Goal: Task Accomplishment & Management: Complete application form

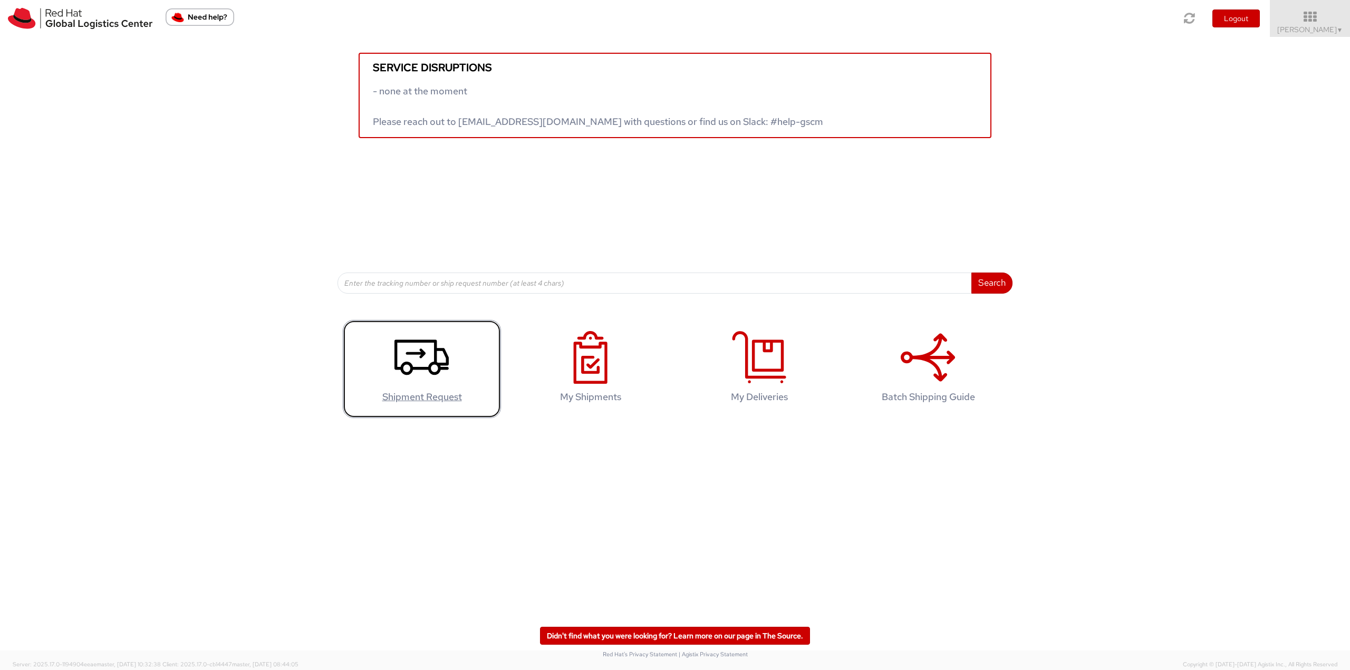
click at [418, 355] on icon at bounding box center [421, 357] width 54 height 53
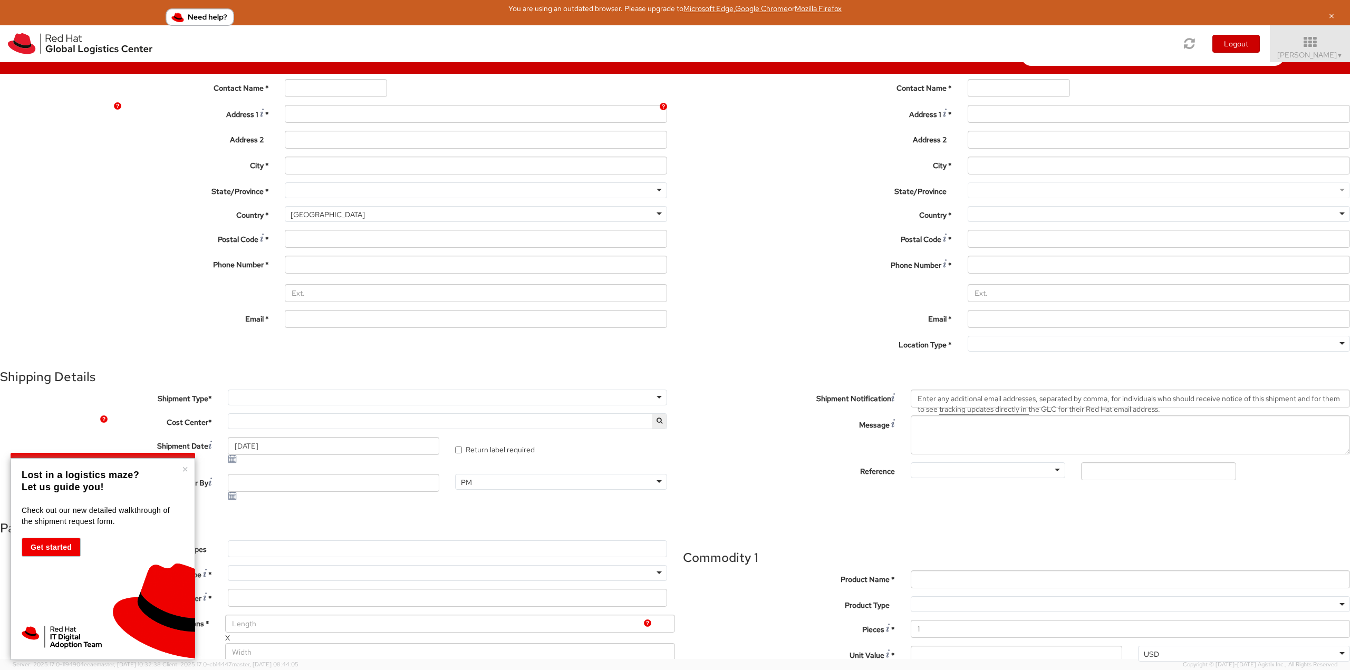
select select
select select "762"
click at [286, 45] on div at bounding box center [476, 38] width 382 height 16
type input "Red Hat Limited"
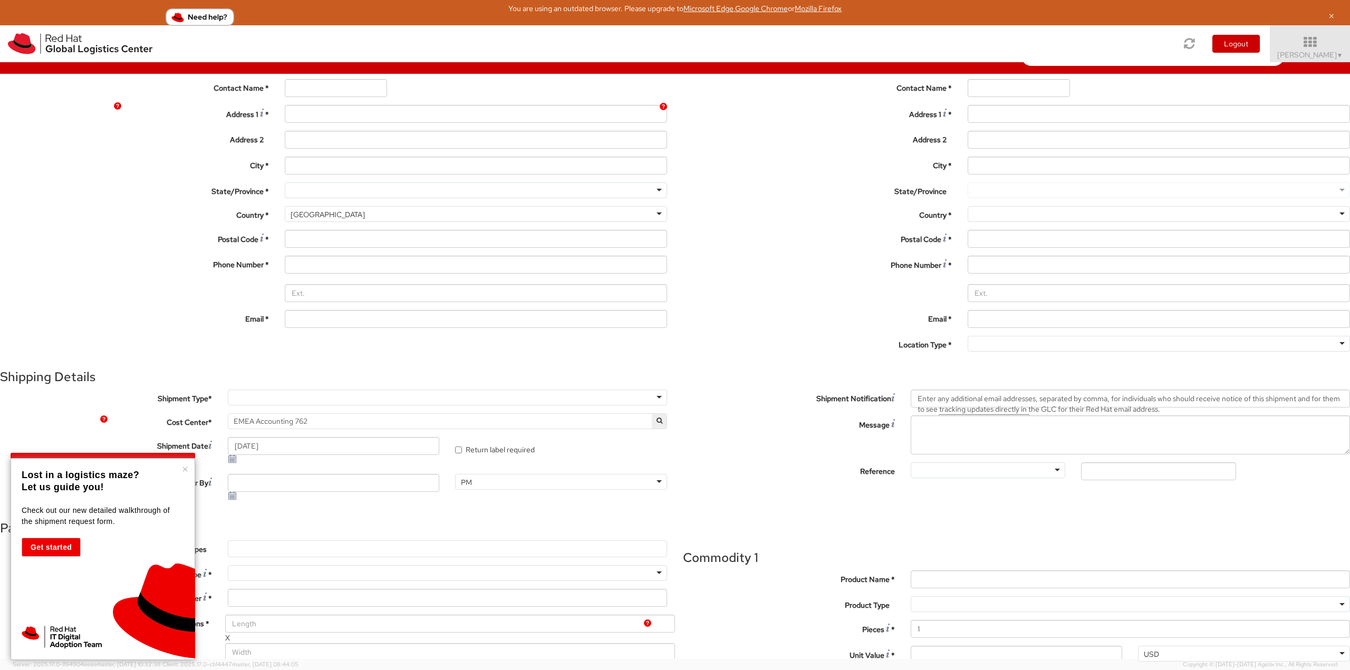
type input "[PERSON_NAME]"
type input "[STREET_ADDRESS]"
type input "Kinsale Rd"
type input "[GEOGRAPHIC_DATA]"
type input "T12 XR60"
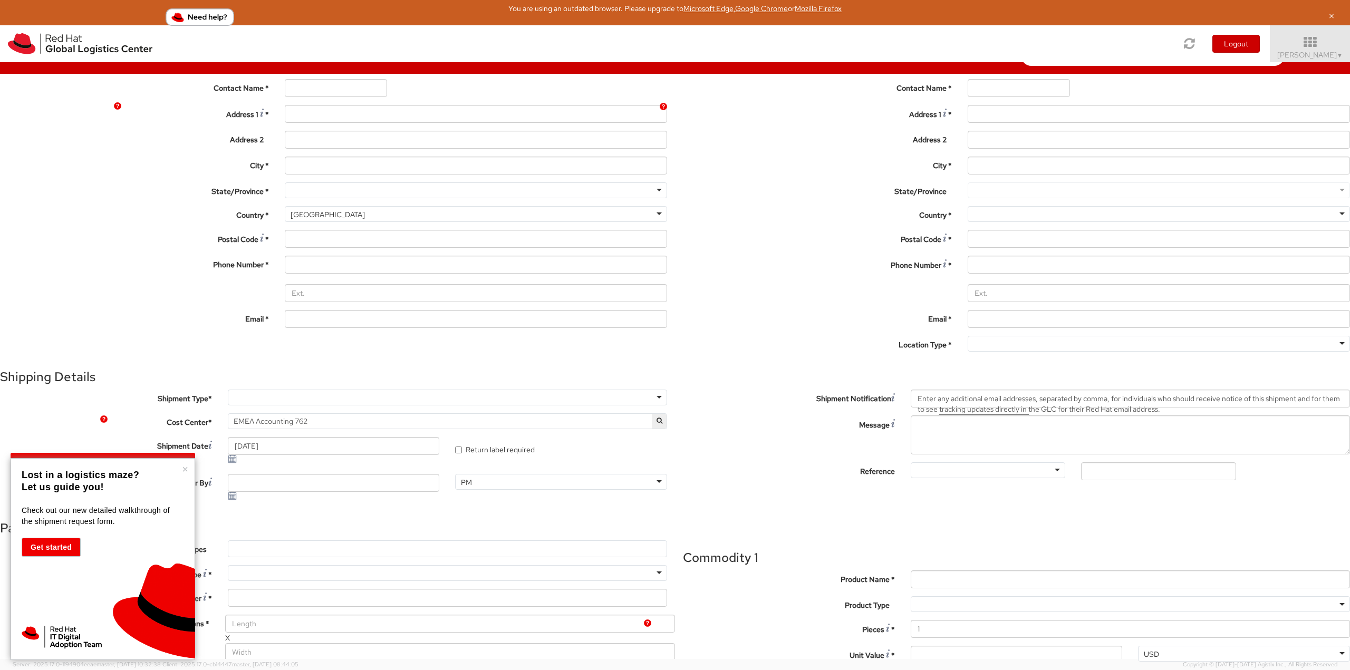
type input "353 21 2303400"
type input "[EMAIL_ADDRESS][DOMAIN_NAME]"
select select "CM"
select select "KGS"
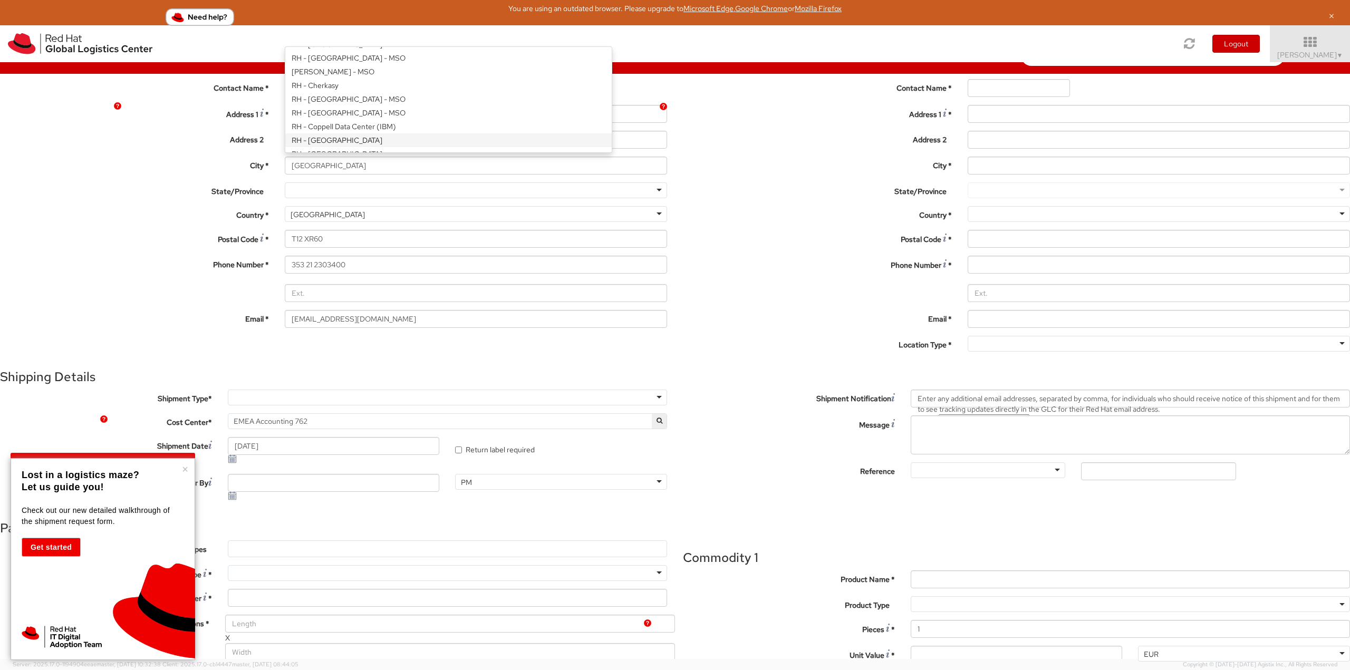
drag, startPoint x: 540, startPoint y: 138, endPoint x: 388, endPoint y: 244, distance: 185.7
click at [388, 45] on div "RH - [GEOGRAPHIC_DATA] [GEOGRAPHIC_DATA] - [GEOGRAPHIC_DATA] - [GEOGRAPHIC_DATA…" at bounding box center [476, 38] width 382 height 16
click at [388, 244] on div "Location * [GEOGRAPHIC_DATA] - [GEOGRAPHIC_DATA] [GEOGRAPHIC_DATA] - [GEOGRAPHI…" at bounding box center [333, 183] width 683 height 306
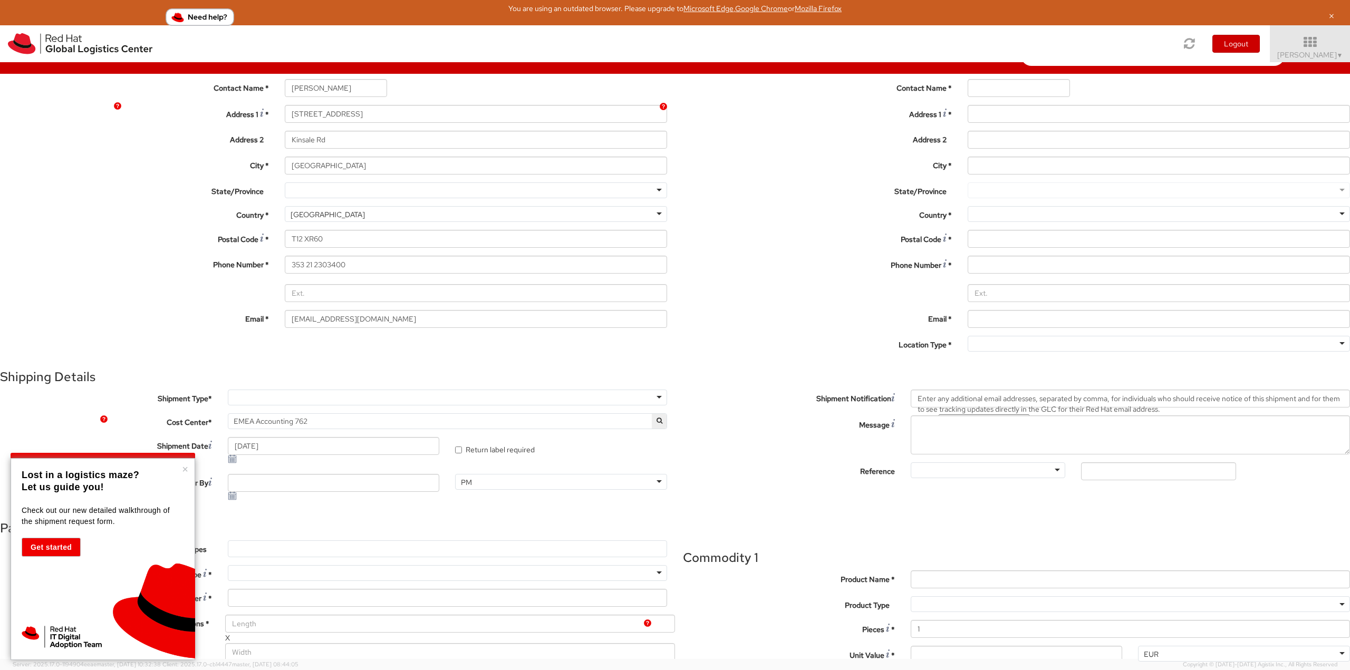
click at [1095, 45] on div at bounding box center [1159, 38] width 382 height 16
click at [775, 84] on div "Ship From Location Location * [GEOGRAPHIC_DATA] - [GEOGRAPHIC_DATA] [GEOGRAPHIC…" at bounding box center [675, 438] width 1350 height 877
click at [968, 45] on div at bounding box center [1159, 38] width 382 height 16
click at [974, 43] on input "select-one" at bounding box center [1027, 38] width 106 height 11
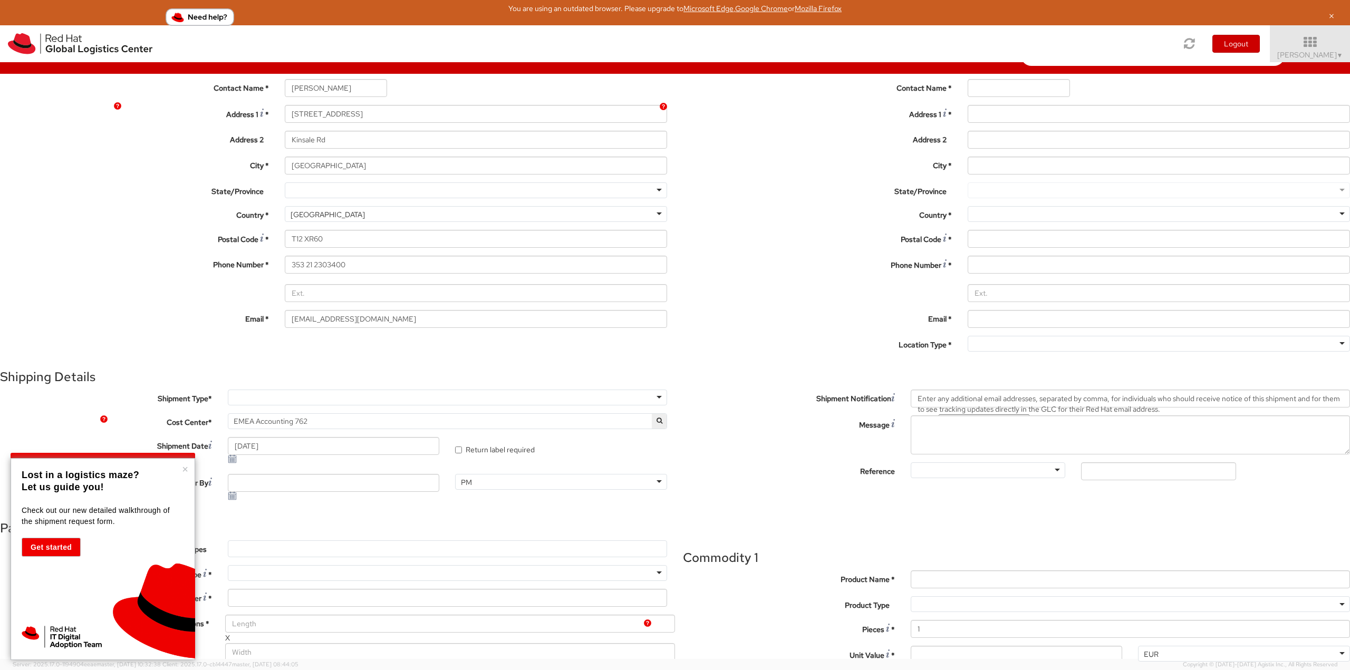
click at [968, 45] on div at bounding box center [1159, 38] width 382 height 16
drag, startPoint x: 927, startPoint y: 139, endPoint x: 891, endPoint y: 139, distance: 36.4
click at [974, 43] on input "select-one" at bounding box center [1035, 38] width 122 height 11
drag, startPoint x: 884, startPoint y: 139, endPoint x: 964, endPoint y: 139, distance: 79.6
click at [968, 45] on div at bounding box center [1159, 38] width 382 height 16
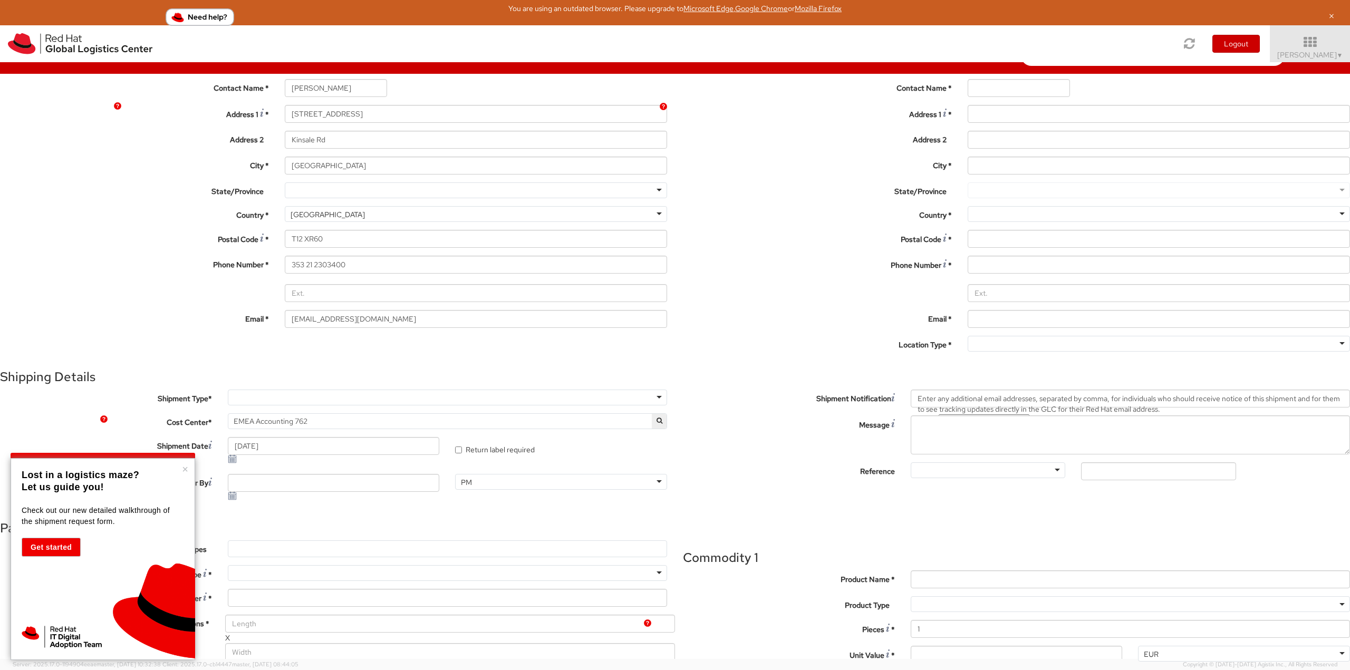
drag, startPoint x: 964, startPoint y: 139, endPoint x: 804, endPoint y: 134, distance: 159.9
click at [960, 45] on div at bounding box center [1159, 38] width 398 height 16
drag, startPoint x: 928, startPoint y: 137, endPoint x: 825, endPoint y: 137, distance: 102.8
click at [968, 45] on div at bounding box center [1159, 38] width 382 height 16
type input "Pricewaterhouse Coopers"
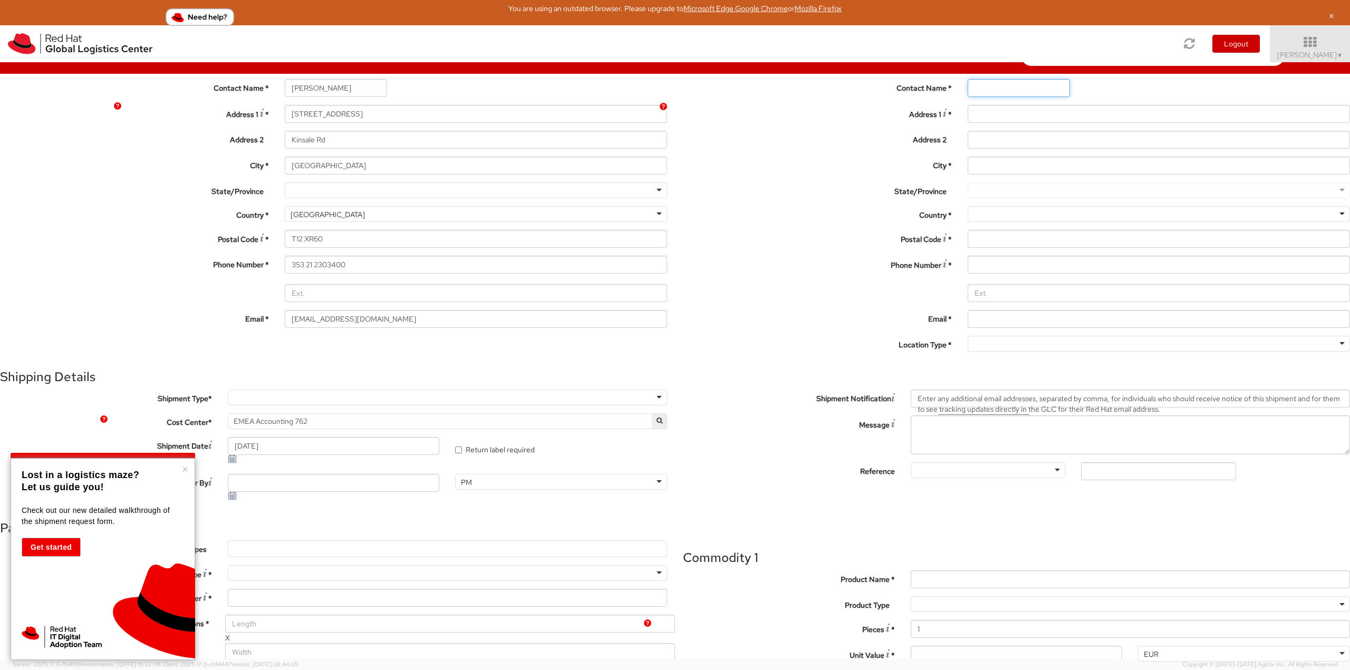
click at [968, 97] on input "text" at bounding box center [1019, 88] width 102 height 18
type input "[PERSON_NAME]"
click at [693, 145] on label "Address 2 *" at bounding box center [817, 138] width 285 height 14
click at [968, 149] on input "Address 2 *" at bounding box center [1159, 140] width 382 height 18
click at [968, 123] on input "Address 1 *" at bounding box center [1159, 114] width 382 height 18
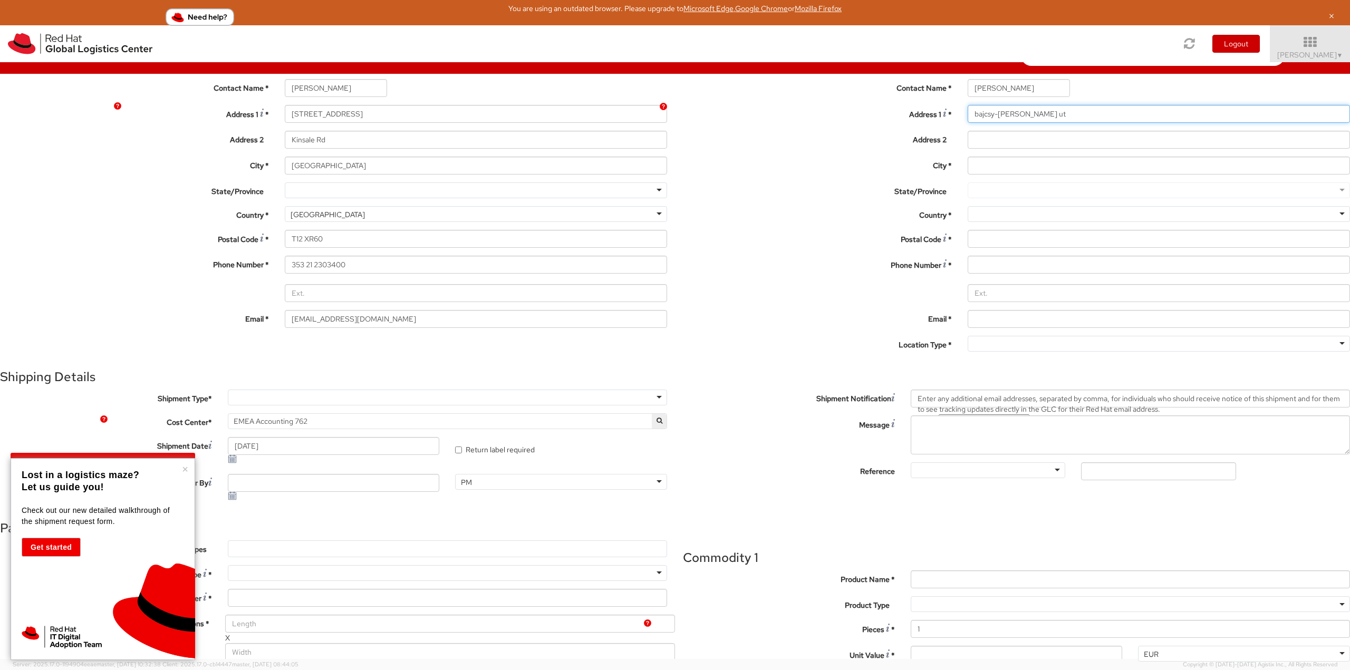
drag, startPoint x: 817, startPoint y: 200, endPoint x: 810, endPoint y: 199, distance: 7.4
click at [968, 123] on input "bajcsy-[PERSON_NAME] ut" at bounding box center [1159, 114] width 382 height 18
click at [968, 97] on input "[PERSON_NAME]" at bounding box center [1019, 88] width 102 height 18
click at [968, 123] on input "Bajcsy-[PERSON_NAME] ut" at bounding box center [1159, 114] width 382 height 18
type input "Bajcsy-[PERSON_NAME] ut 78"
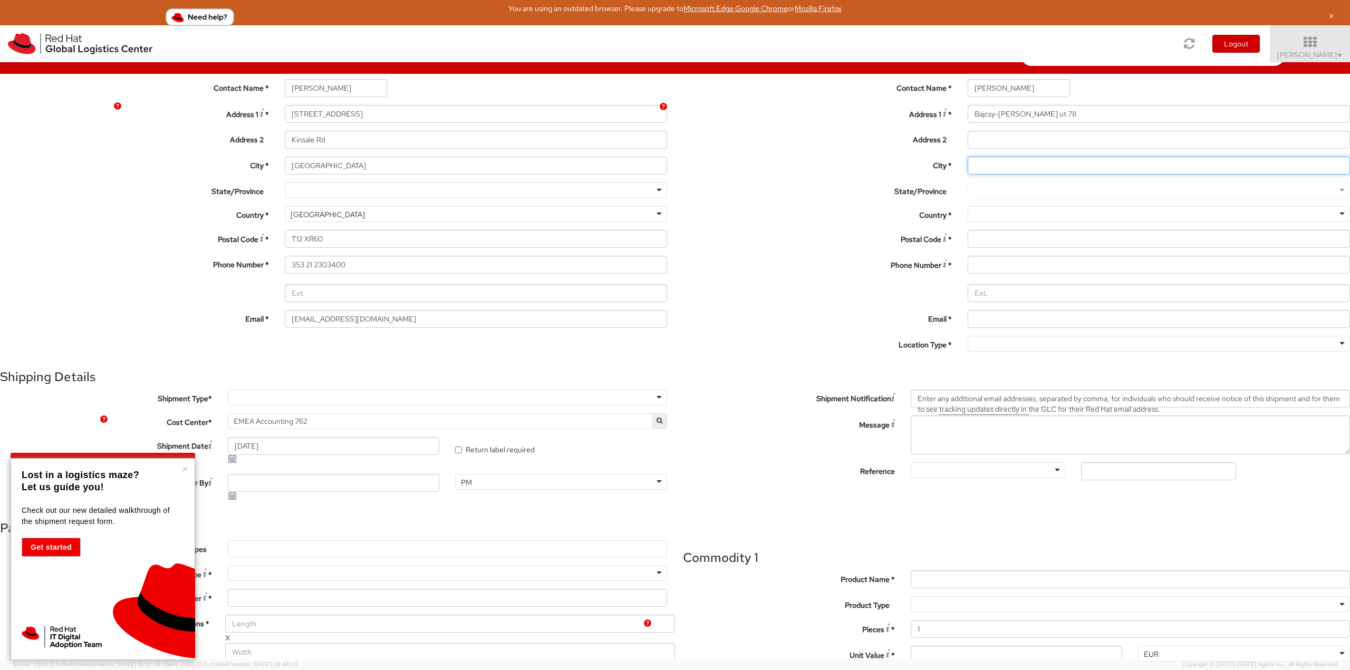
click at [968, 175] on input "City *" at bounding box center [1159, 166] width 382 height 18
type input "[GEOGRAPHIC_DATA]"
click at [968, 222] on div at bounding box center [1159, 214] width 382 height 16
type input "[GEOGRAPHIC_DATA]"
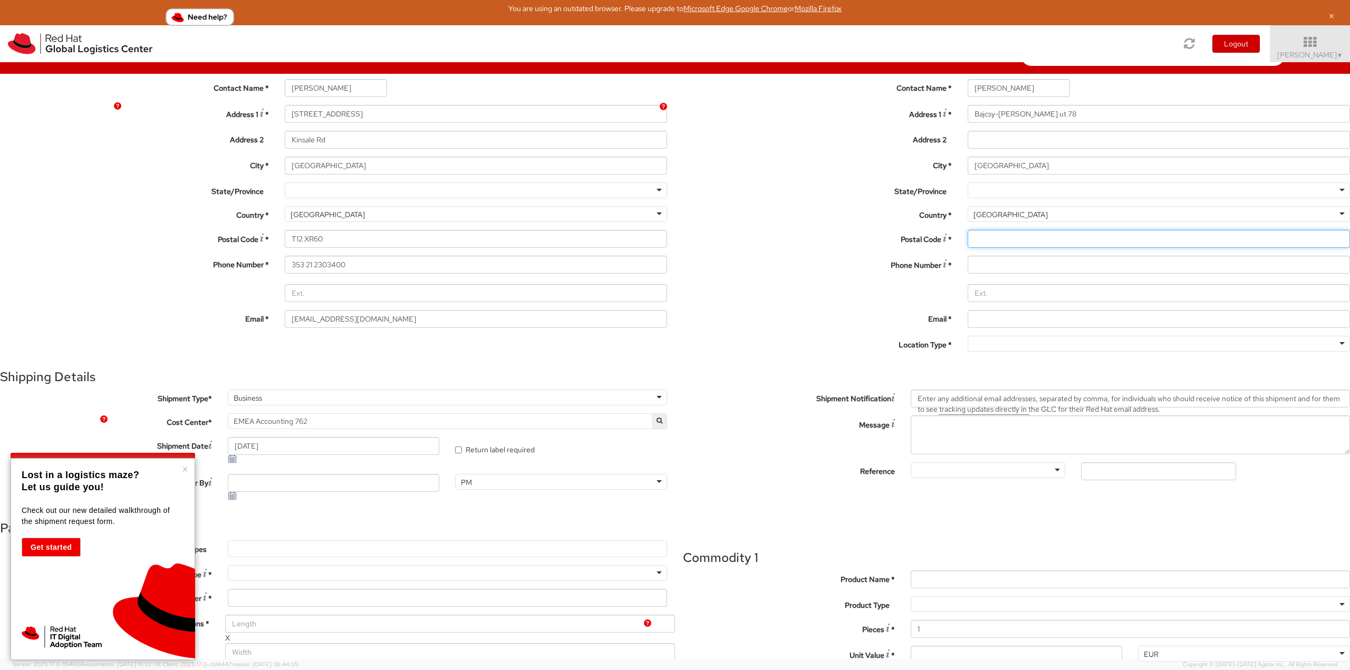
click at [968, 248] on input "Postal Code *" at bounding box center [1159, 239] width 382 height 18
type input "H-1055"
click at [968, 274] on input at bounding box center [1159, 265] width 382 height 18
type input "0876359560"
type input "[GEOGRAPHIC_DATA]"
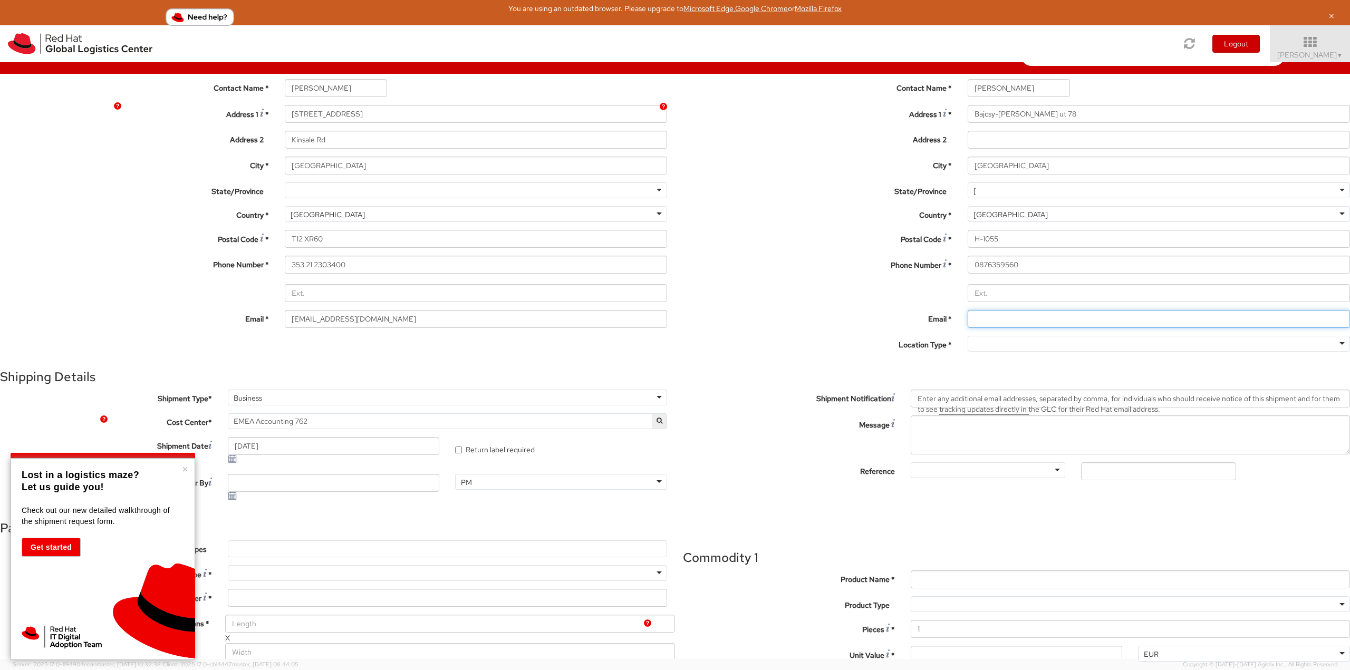
type input "[EMAIL_ADDRESS][DOMAIN_NAME]"
drag, startPoint x: 905, startPoint y: 348, endPoint x: 799, endPoint y: 342, distance: 106.2
click at [960, 328] on div "[EMAIL_ADDRESS][DOMAIN_NAME]" at bounding box center [1159, 319] width 398 height 18
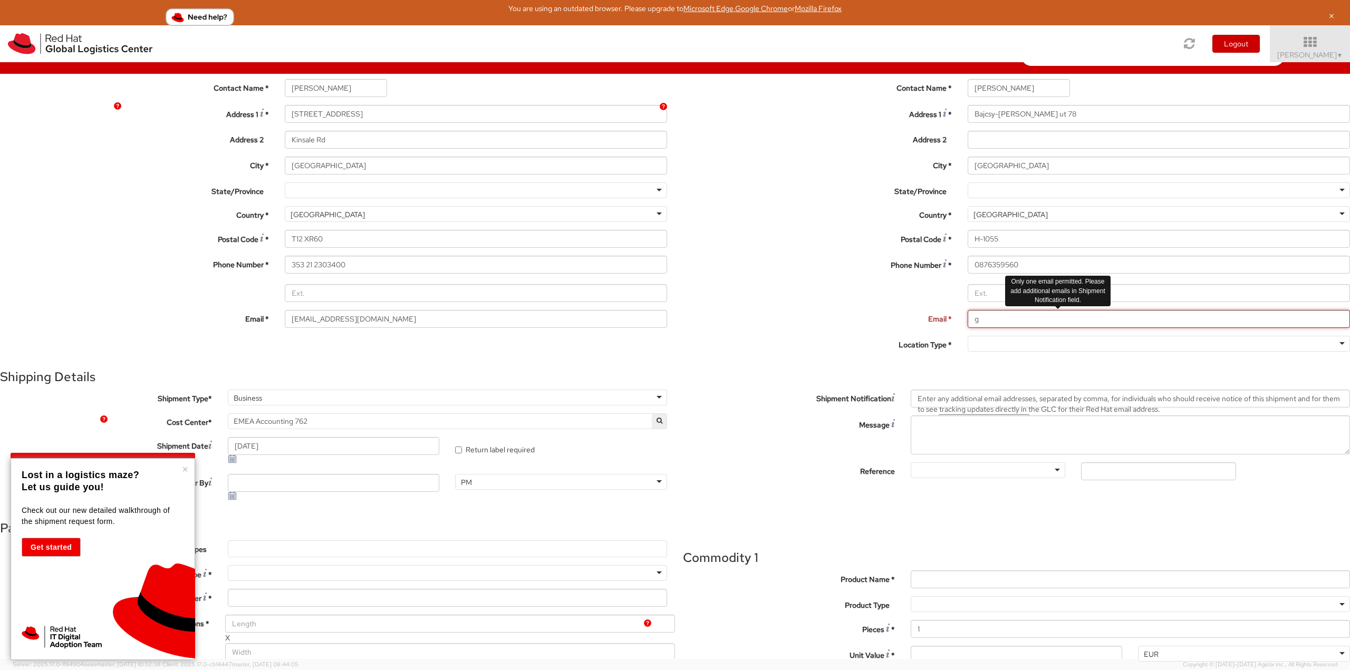
drag, startPoint x: 827, startPoint y: 350, endPoint x: 811, endPoint y: 348, distance: 16.5
click at [968, 328] on input "g" at bounding box center [1159, 319] width 382 height 18
paste input "[EMAIL_ADDRESS][PERSON_NAME][DOMAIN_NAME]"
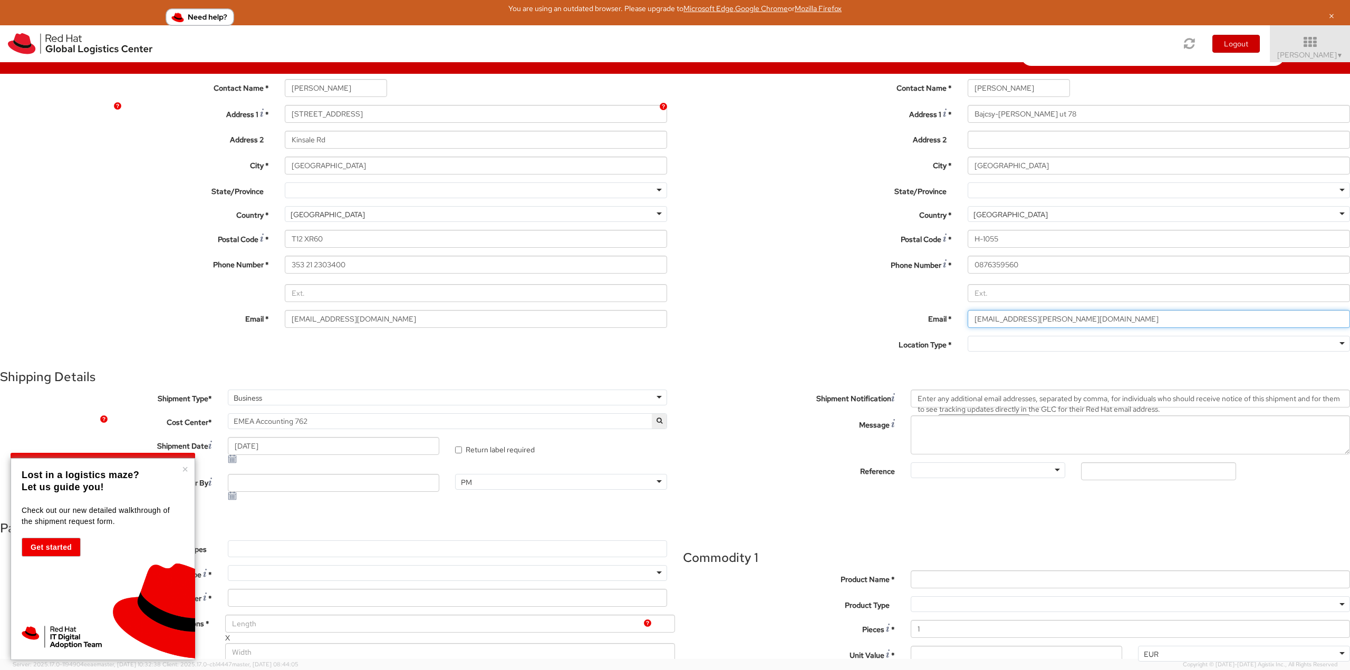
type input "[EMAIL_ADDRESS][PERSON_NAME][DOMAIN_NAME]"
click at [968, 352] on div at bounding box center [1159, 344] width 382 height 16
click at [861, 384] on div "Shipping Details" at bounding box center [675, 377] width 1350 height 14
click at [183, 467] on button "×" at bounding box center [185, 469] width 6 height 11
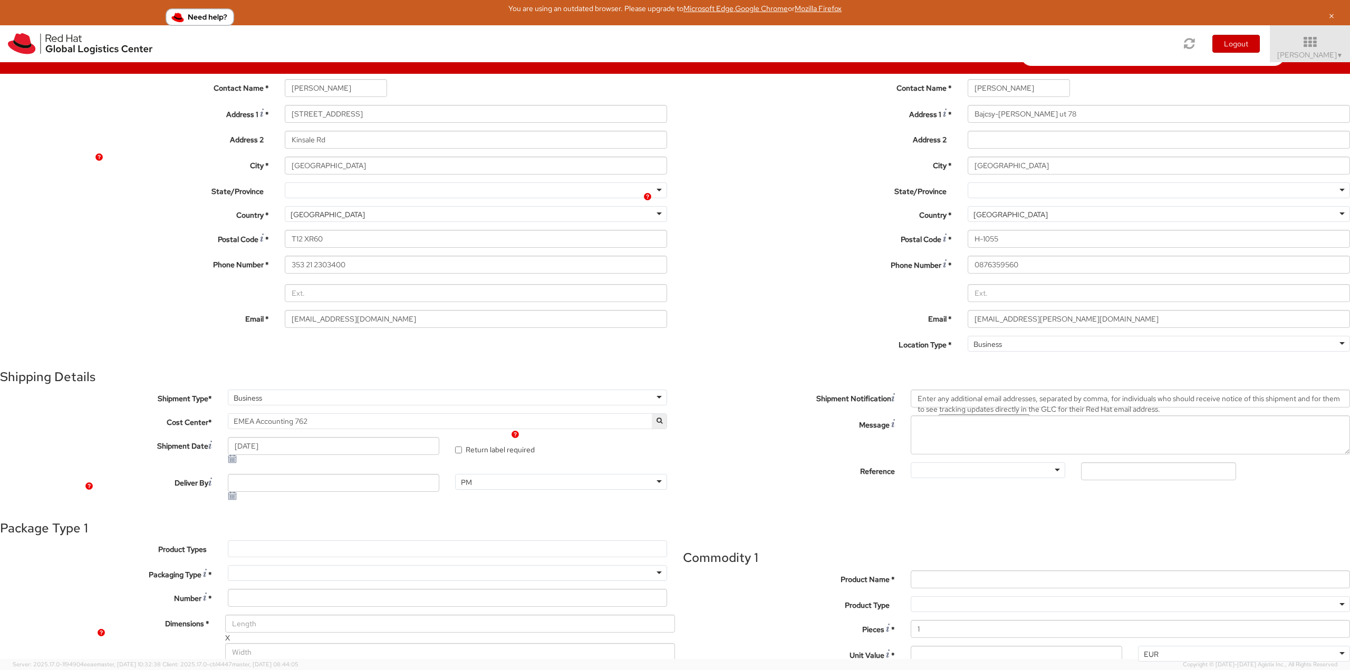
scroll to position [427, 0]
click at [228, 565] on div at bounding box center [447, 573] width 439 height 16
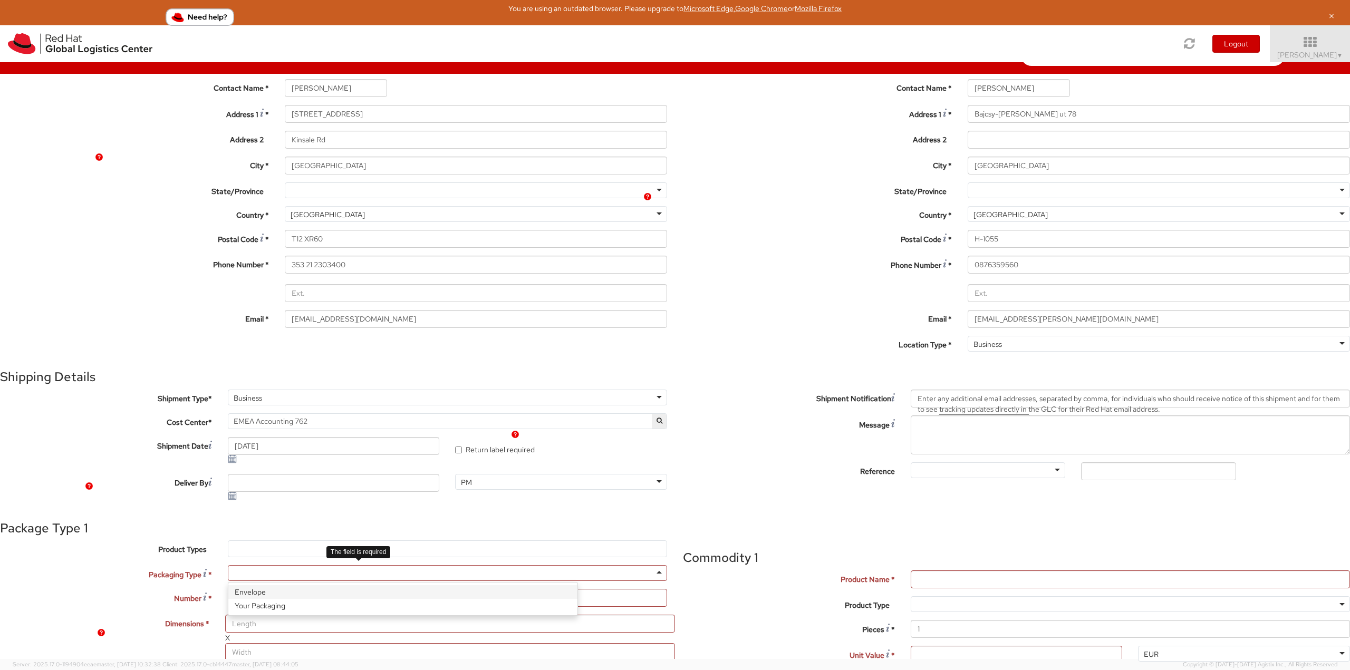
type input "1"
type input "24.13"
type input "31.75"
type input "0.64"
type input "0.5"
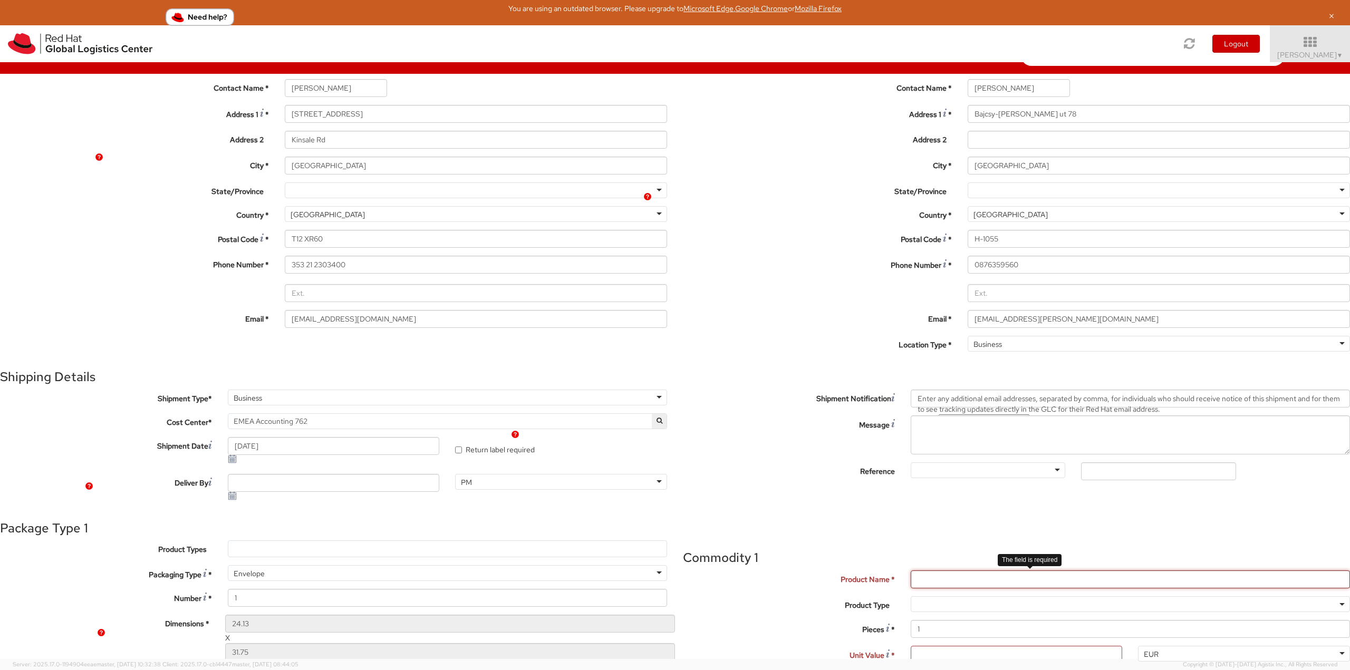
click at [911, 571] on input "Product Name *" at bounding box center [1130, 580] width 439 height 18
click at [1067, 571] on input "Product Name *" at bounding box center [1130, 580] width 439 height 18
click at [911, 646] on input "Unit Value *" at bounding box center [1017, 655] width 212 height 18
drag, startPoint x: 237, startPoint y: 183, endPoint x: 460, endPoint y: 143, distance: 226.7
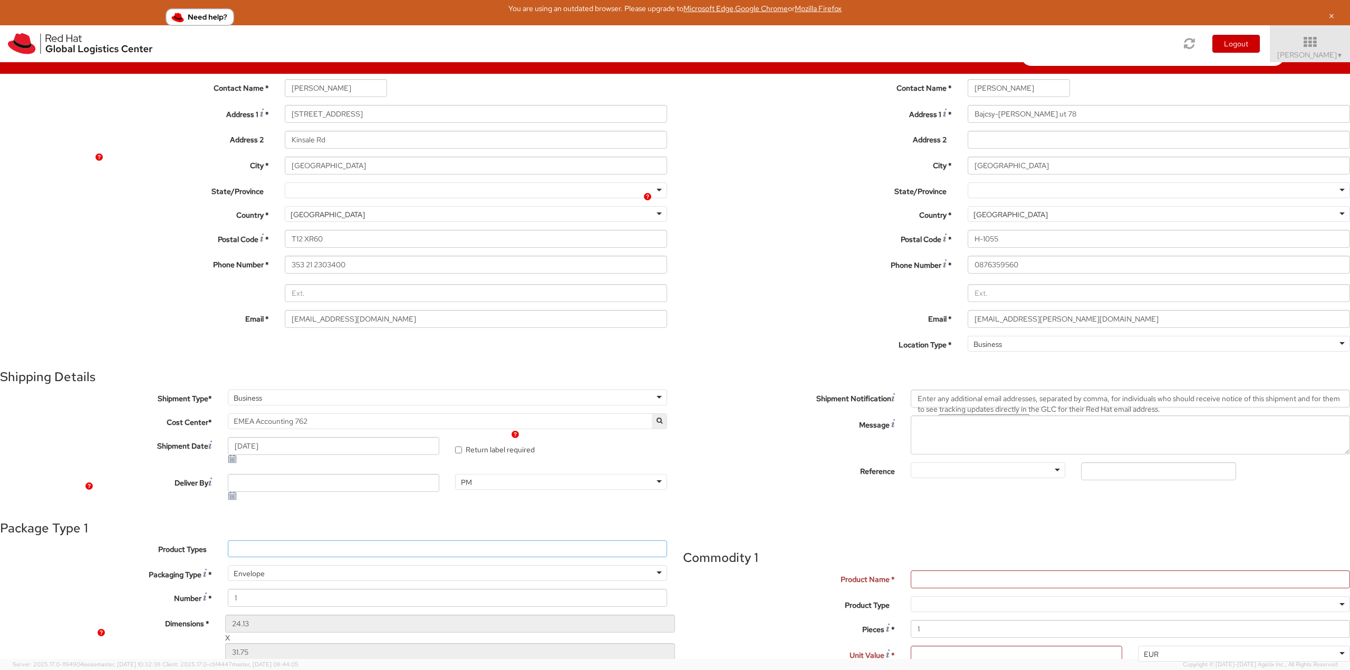
click at [367, 522] on div "Package Type 1 Product Types * Documents Docking Station Laptop Monitor Other H…" at bounding box center [675, 655] width 1350 height 267
click at [647, 198] on img "button" at bounding box center [647, 196] width 7 height 7
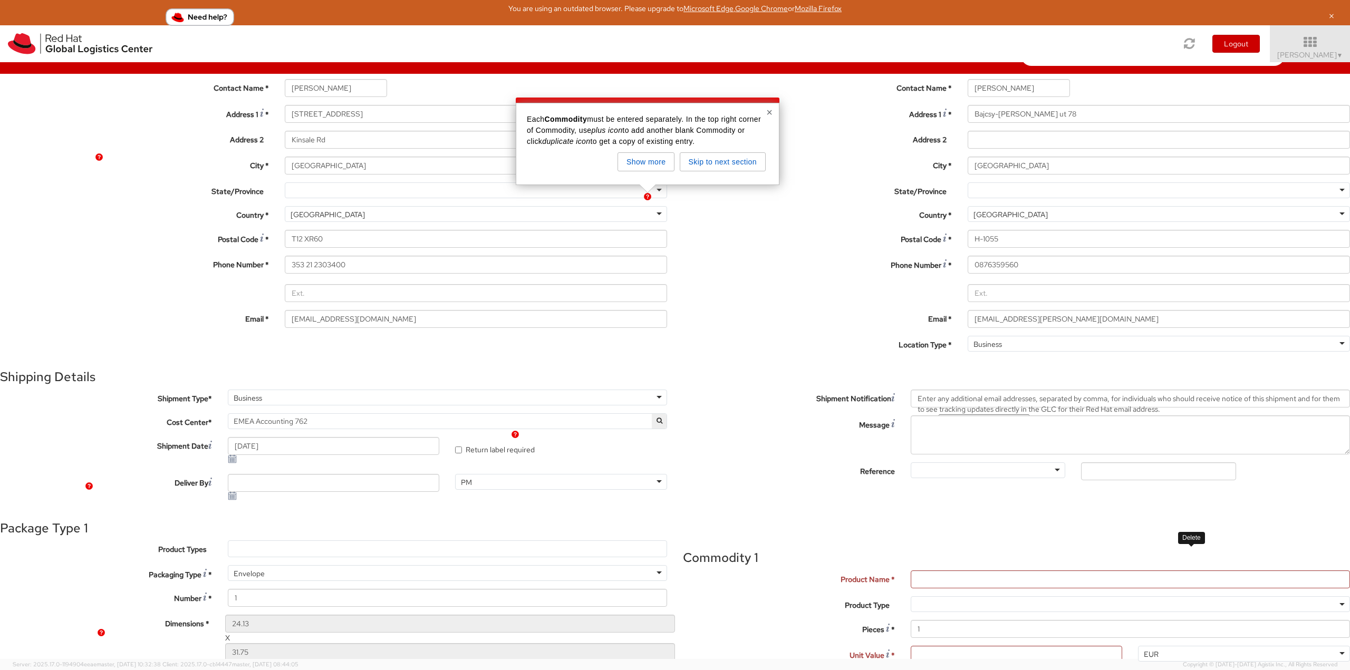
click at [683, 571] on icon at bounding box center [683, 571] width 0 height 0
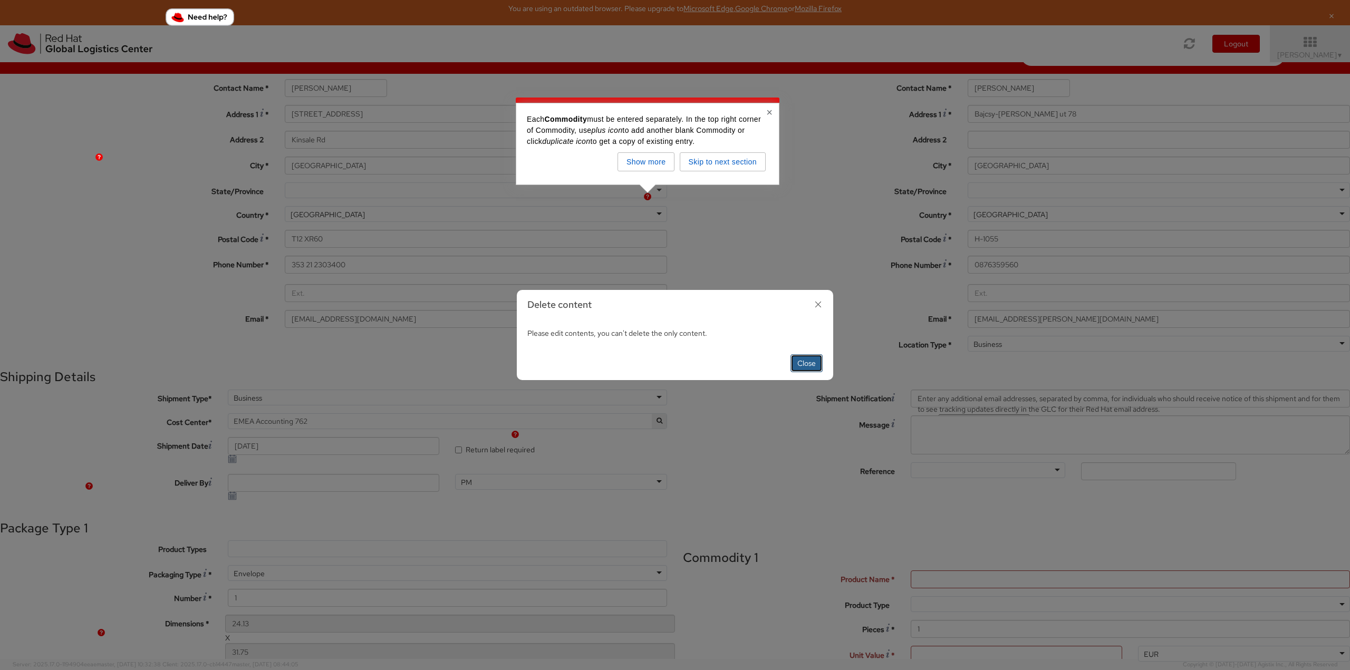
click at [811, 365] on button "Close" at bounding box center [807, 363] width 32 height 18
select select
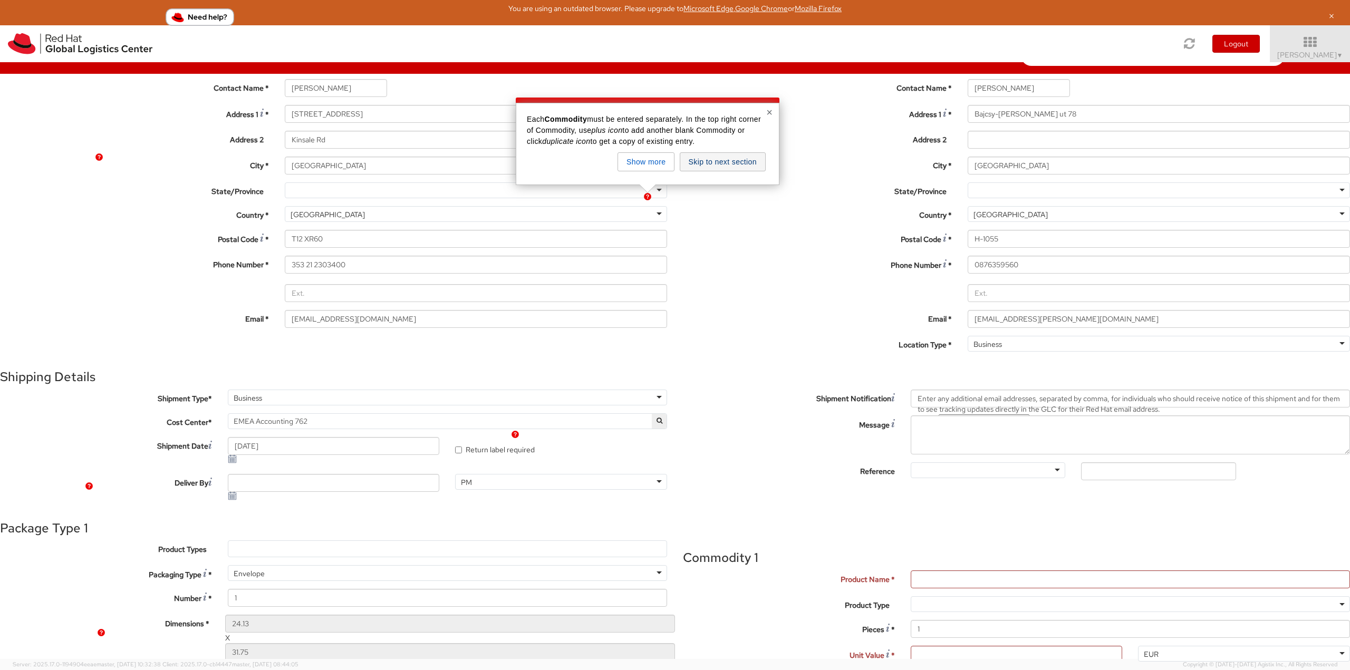
click at [751, 160] on button "Skip to next section" at bounding box center [723, 161] width 86 height 19
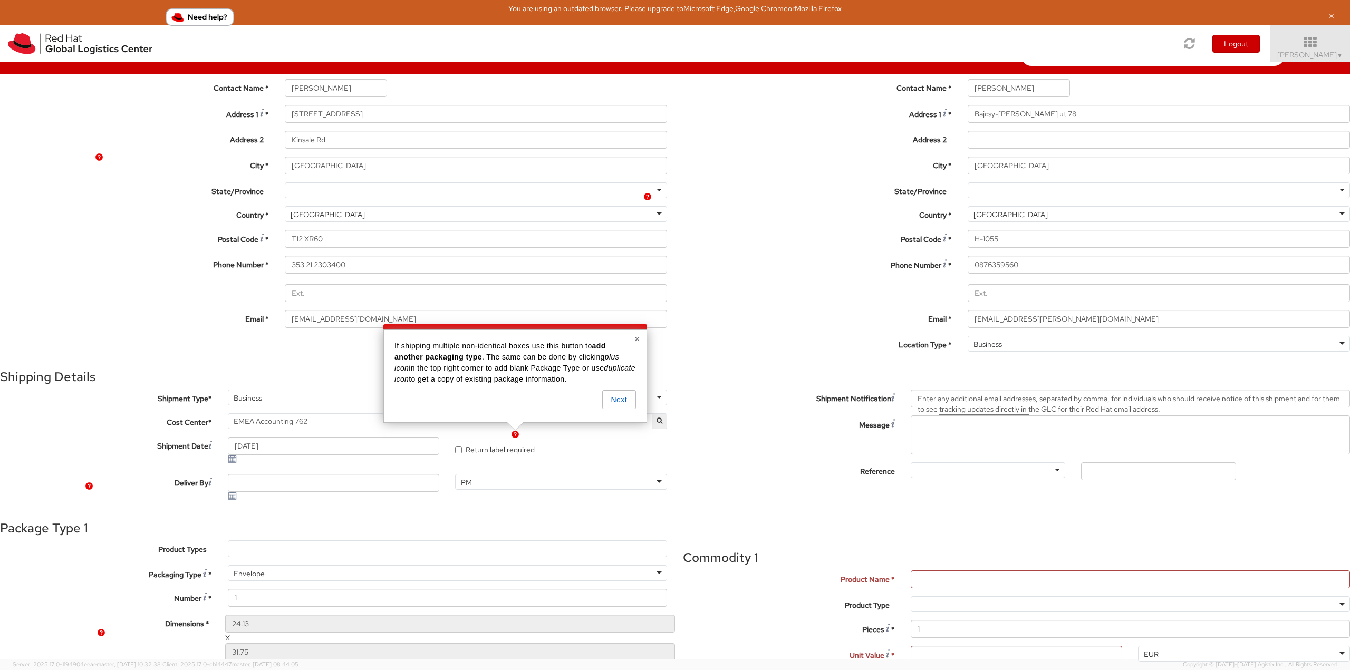
drag, startPoint x: 621, startPoint y: 405, endPoint x: 642, endPoint y: 347, distance: 61.6
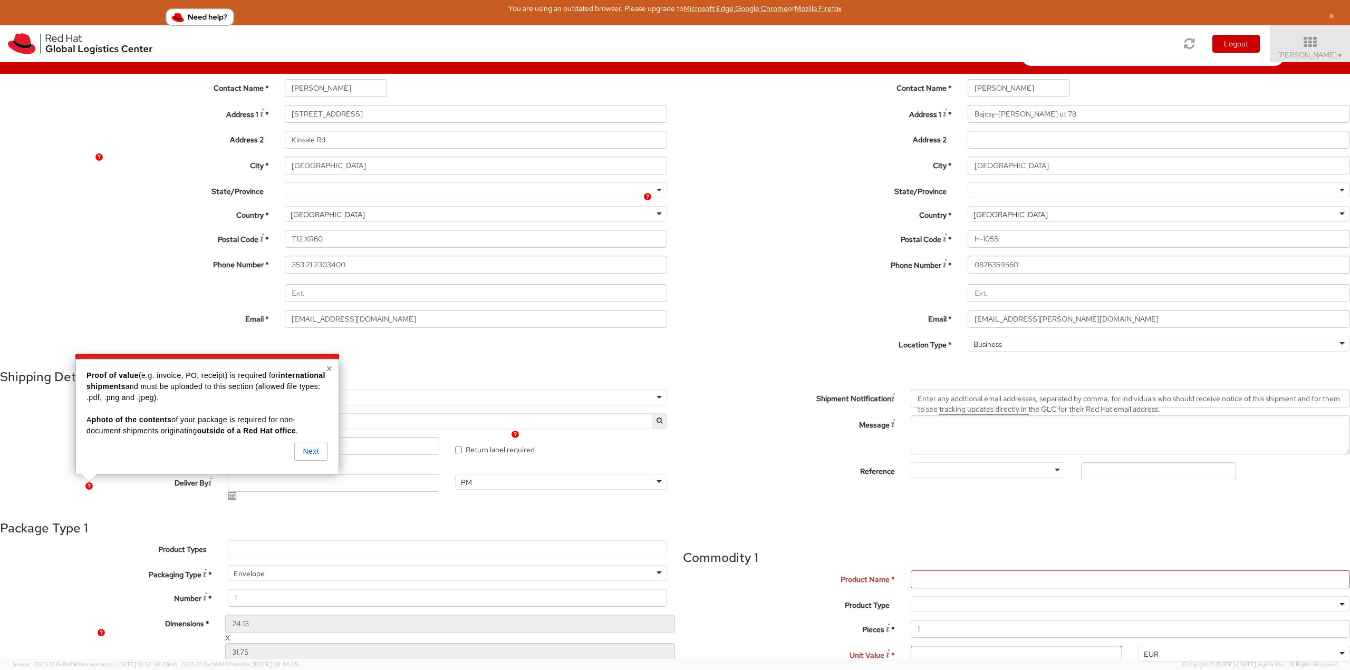
click at [330, 367] on button "×" at bounding box center [329, 368] width 6 height 11
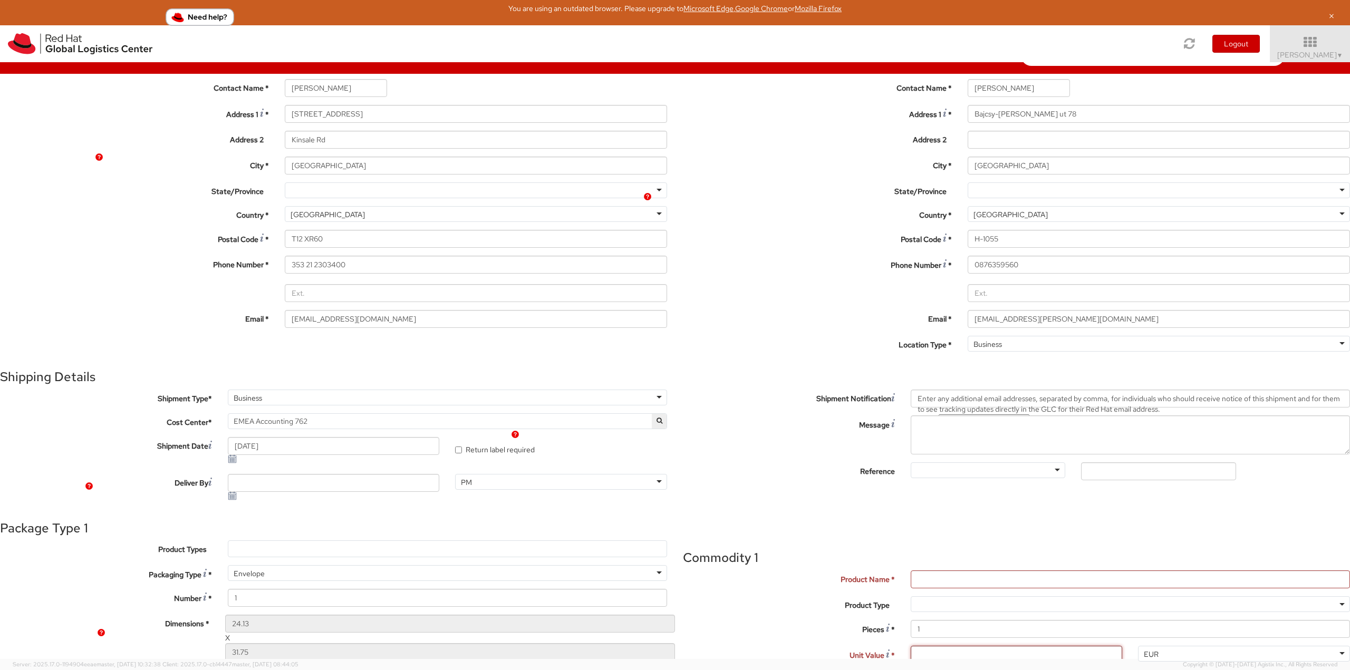
click at [911, 646] on input "Unit Value *" at bounding box center [1017, 655] width 212 height 18
click at [911, 571] on input "Product Name *" at bounding box center [1130, 580] width 439 height 18
type input "r"
type input "Rep Letter"
click at [911, 646] on input "Unit Value *" at bounding box center [1017, 655] width 212 height 18
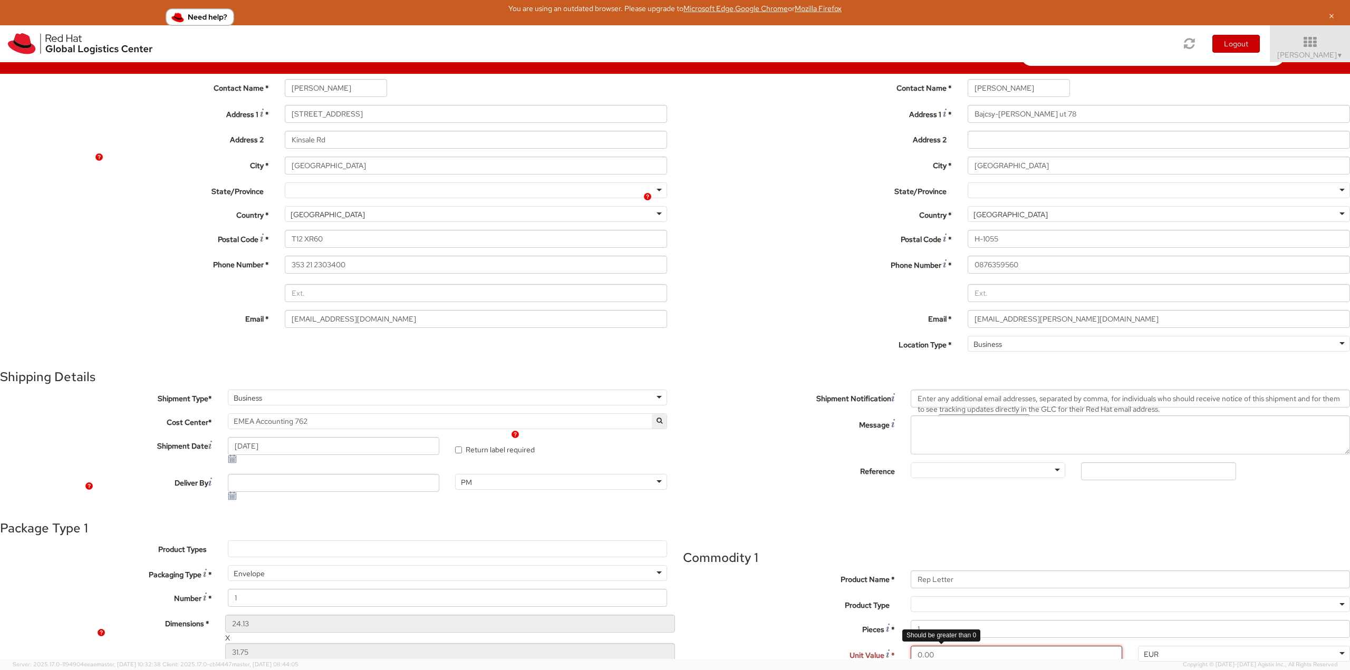
type input "0.01"
type input "IREL"
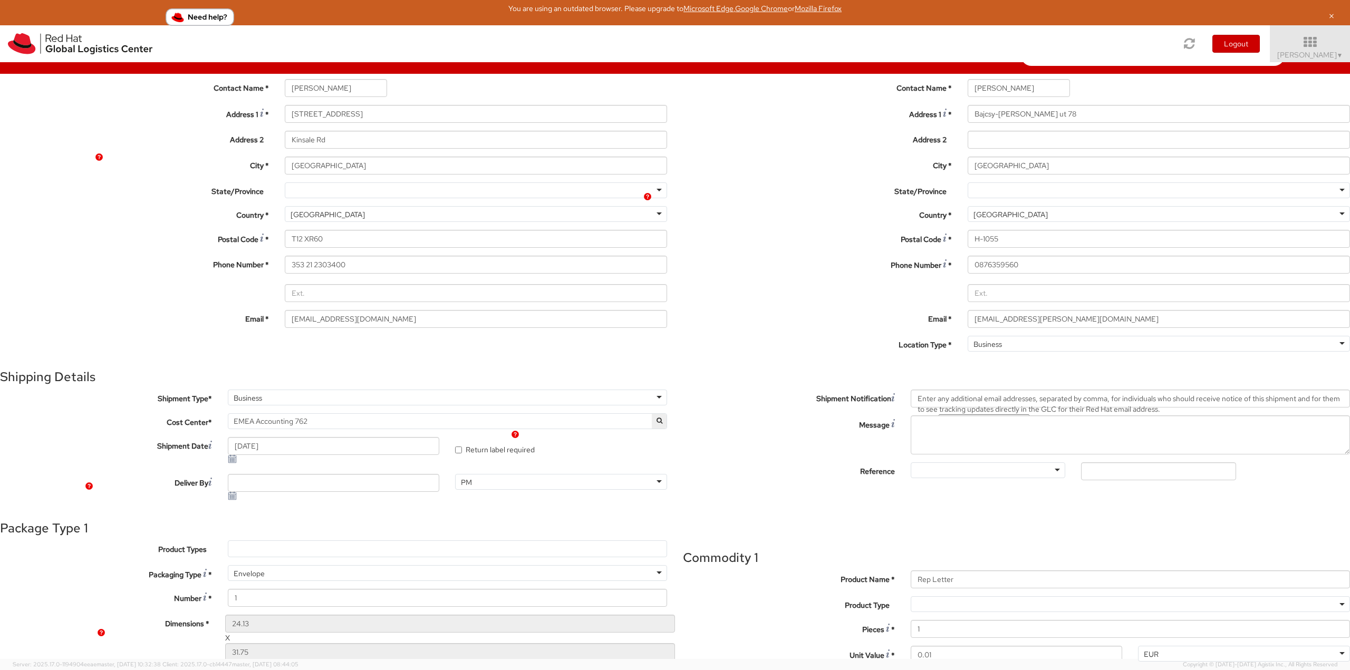
type input "[PERSON_NAME]"
